Goal: Navigation & Orientation: Find specific page/section

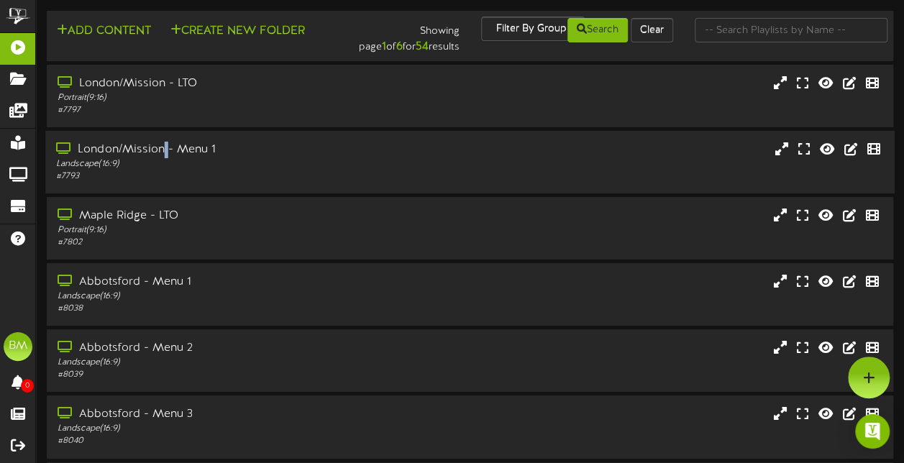
click at [161, 152] on div "London/Mission - Menu 1" at bounding box center [222, 150] width 332 height 17
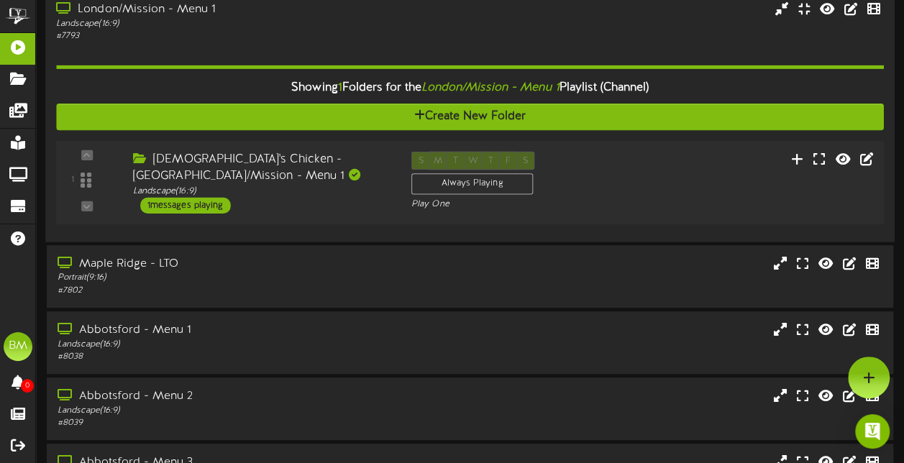
click at [219, 207] on div "1 messages playing" at bounding box center [185, 205] width 91 height 16
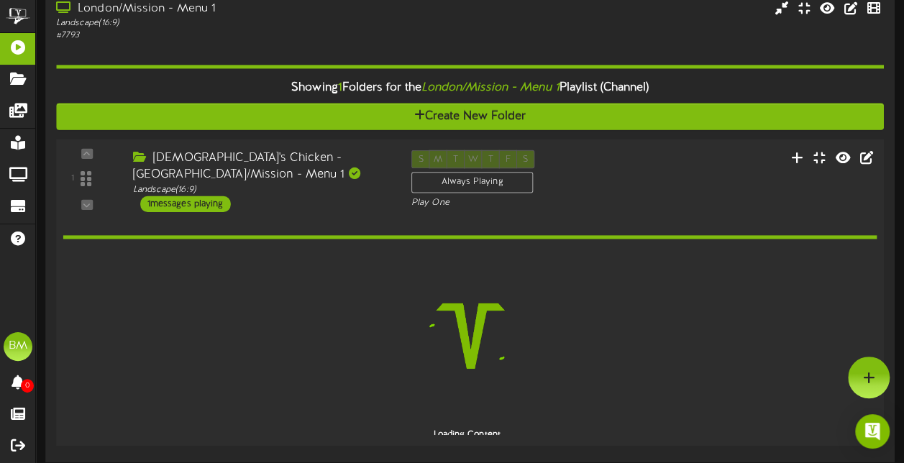
scroll to position [139, 0]
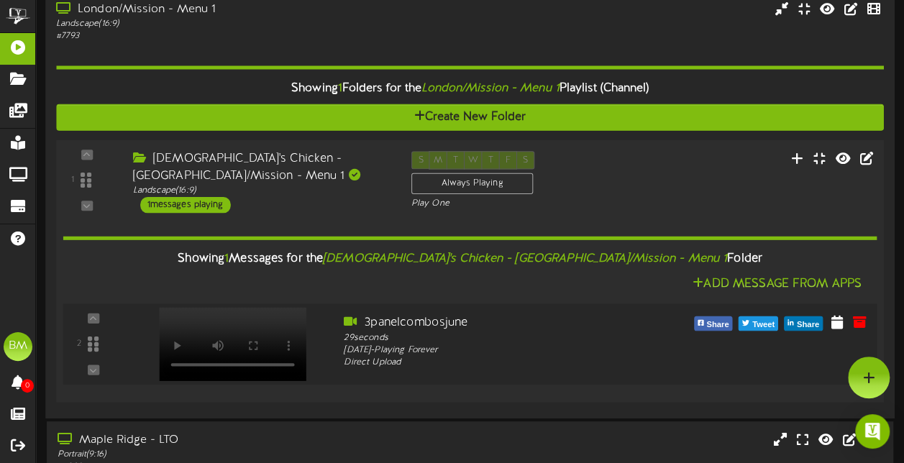
click at [240, 324] on video at bounding box center [232, 343] width 147 height 73
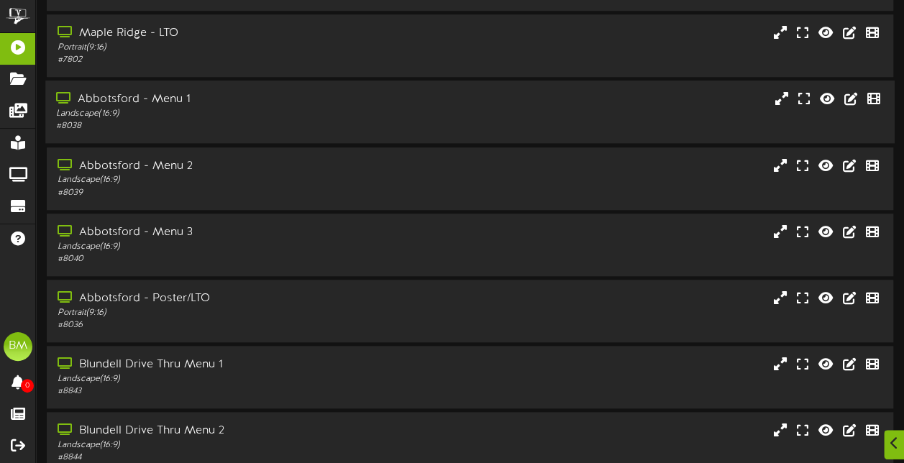
scroll to position [549, 0]
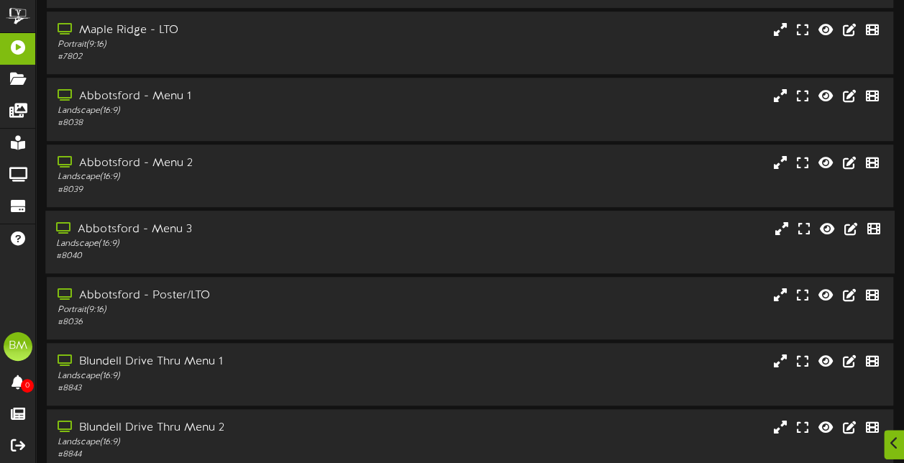
click at [275, 232] on div "Abbotsford - Menu 3" at bounding box center [222, 229] width 332 height 17
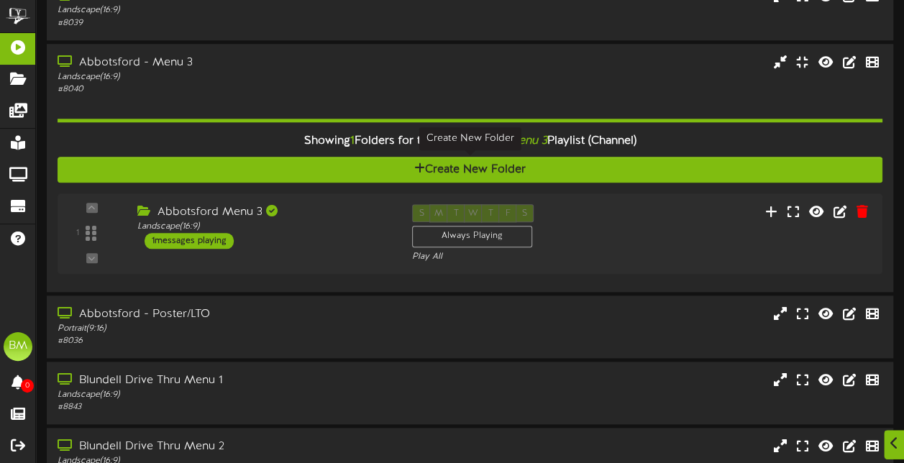
scroll to position [765, 0]
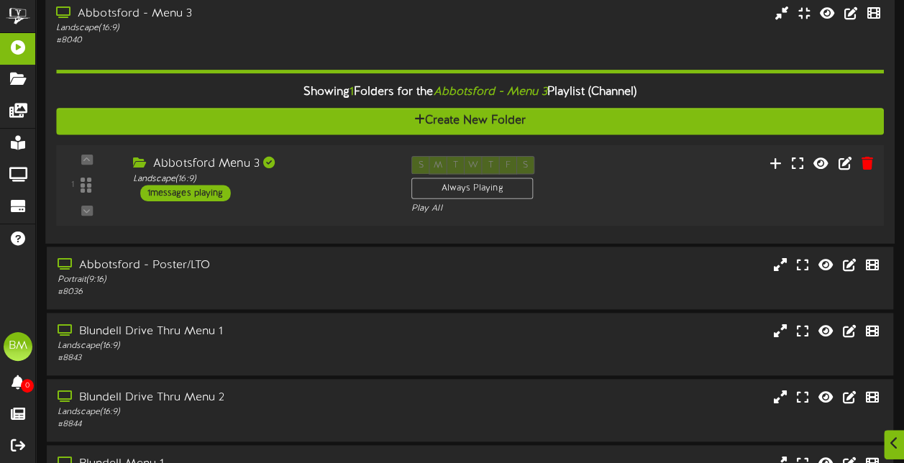
click at [221, 191] on div "1 messages playing" at bounding box center [185, 193] width 91 height 16
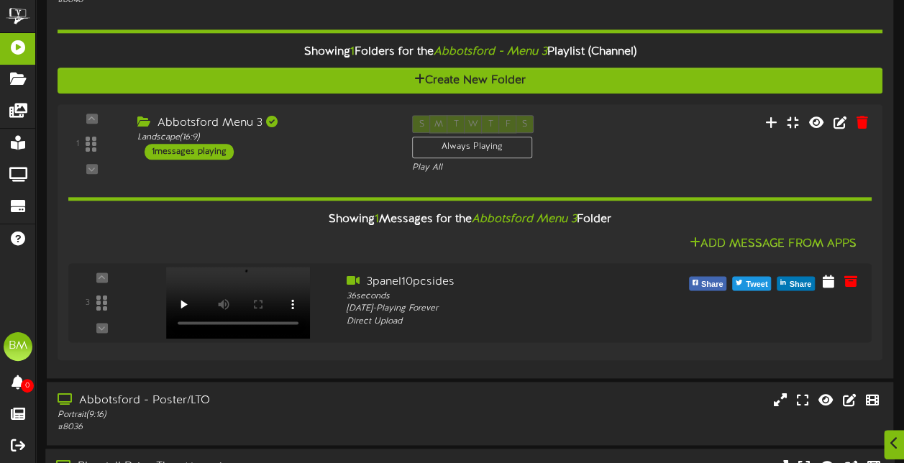
scroll to position [900, 0]
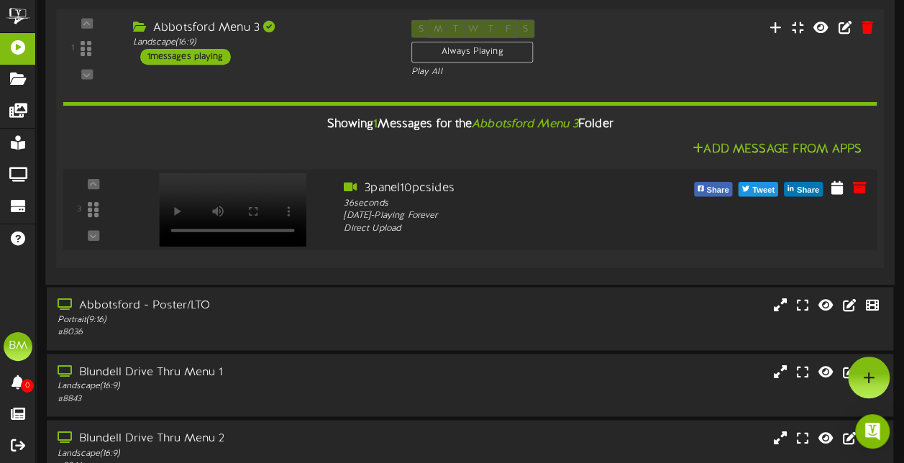
click at [239, 189] on video at bounding box center [232, 209] width 147 height 73
